Goal: Find specific page/section

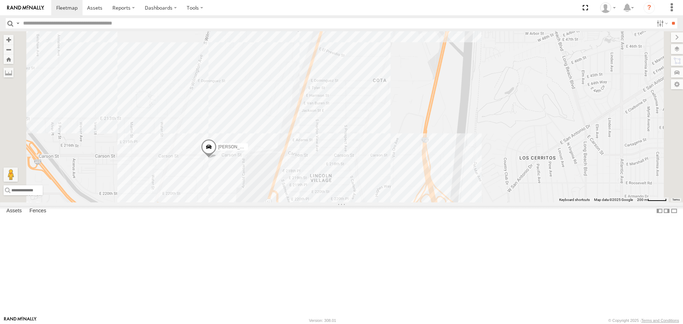
click at [299, 202] on div "[PERSON_NAME]/T-1628 TLXZ529419 TAXZ467190 TAXZ244595 [PERSON_NAME]/T-1623 [PER…" at bounding box center [341, 116] width 683 height 171
click at [298, 202] on div "[PERSON_NAME]/T-1628 TLXZ529419 TAXZ467190 TAXZ244595 [PERSON_NAME]/T-1623 [PER…" at bounding box center [341, 116] width 683 height 171
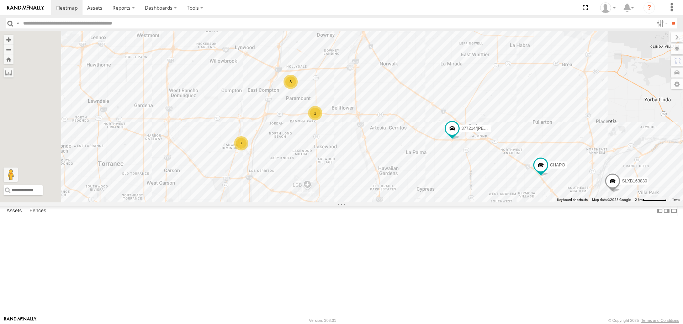
drag, startPoint x: 364, startPoint y: 199, endPoint x: 525, endPoint y: 135, distance: 172.7
click at [525, 135] on div "KENNY JUSTIN/T-1628 TLXZ529419 TAXZ467190 7 LARS/T-1623 377214/JOSE SANCHEZ CHA…" at bounding box center [341, 116] width 683 height 171
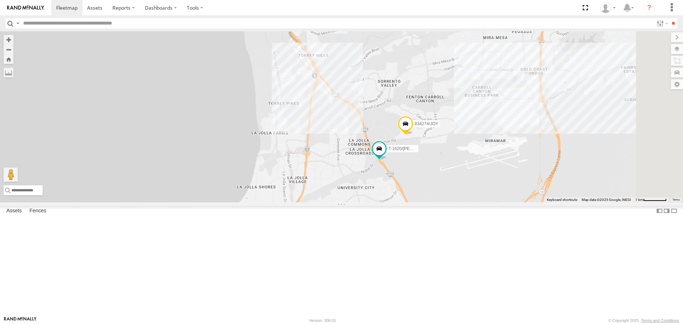
drag, startPoint x: 536, startPoint y: 257, endPoint x: 516, endPoint y: 237, distance: 28.4
click at [516, 202] on div "LARS/T-1623 CHAPO KENNY JUSTIN/T-1628 MOHAPE/T-1689 TAXZ467198 LUIS CAMPOS TLXZ…" at bounding box center [341, 116] width 683 height 171
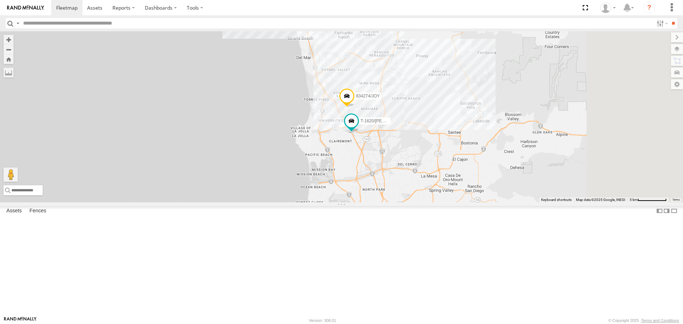
drag, startPoint x: 524, startPoint y: 270, endPoint x: 444, endPoint y: 200, distance: 106.4
click at [444, 200] on div "LARS/T-1623 CHAPO KENNY JUSTIN/T-1628 MOHAPE/T-1689 TAXZ467198 LUIS CAMPOS TLXZ…" at bounding box center [341, 116] width 683 height 171
drag, startPoint x: 25, startPoint y: 5, endPoint x: 45, endPoint y: 20, distance: 24.7
click at [25, 5] on img at bounding box center [25, 7] width 37 height 5
